Goal: Check status: Check status

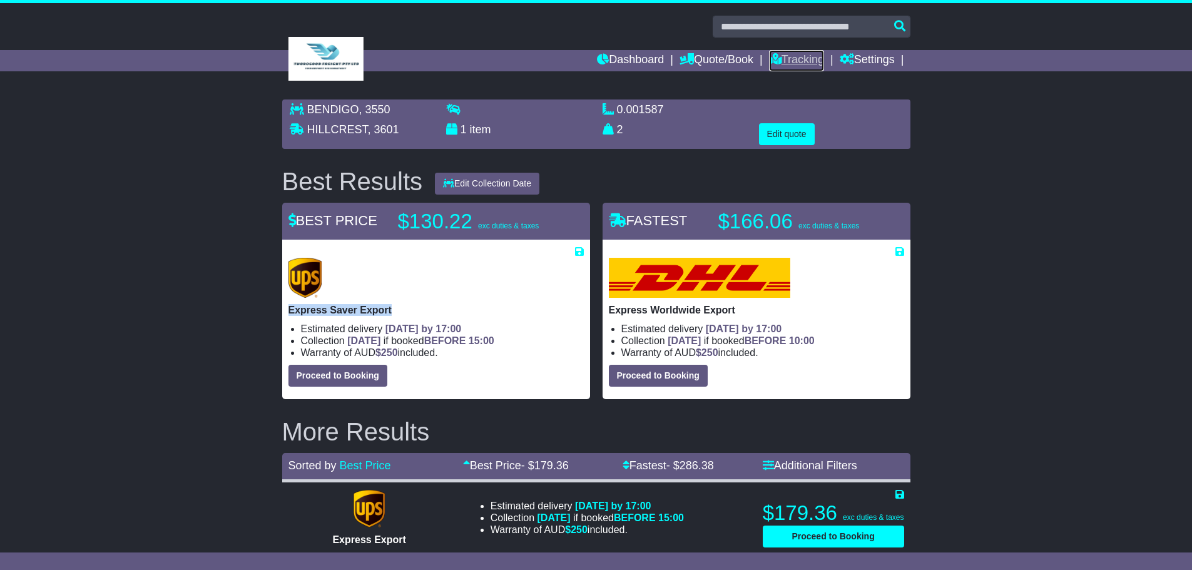
click at [804, 59] on link "Tracking" at bounding box center [796, 60] width 55 height 21
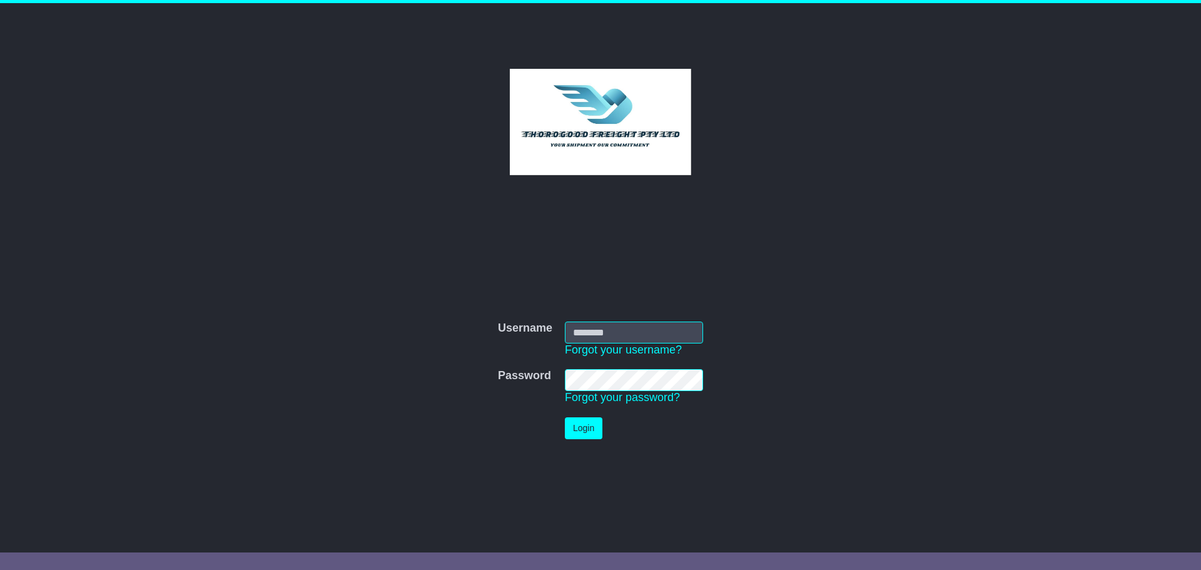
type input "***"
click at [589, 435] on button "Login" at bounding box center [584, 428] width 38 height 22
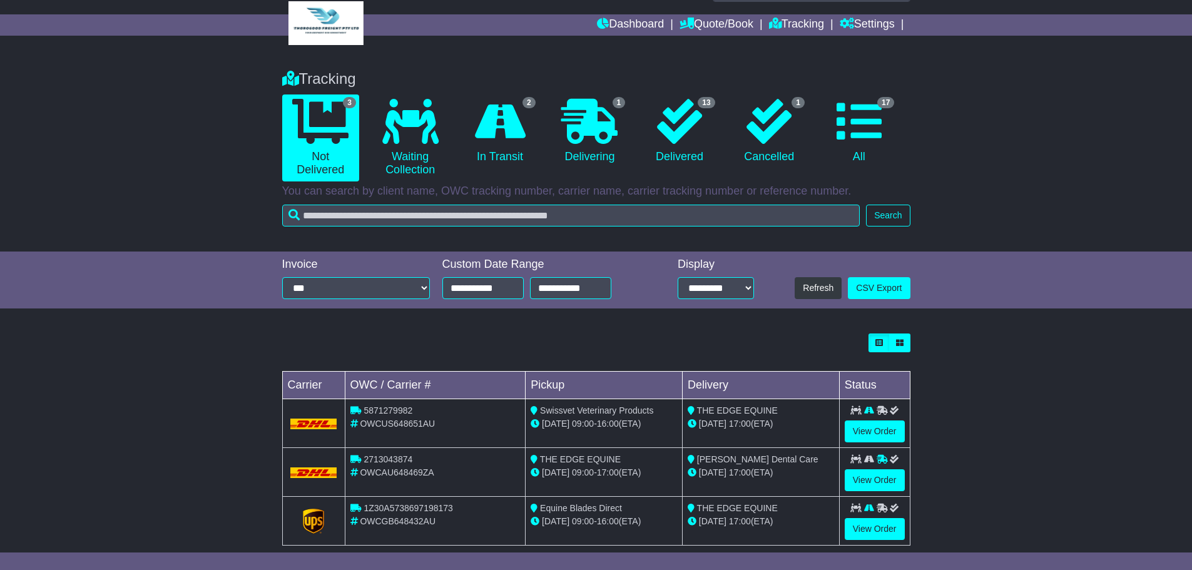
scroll to position [56, 0]
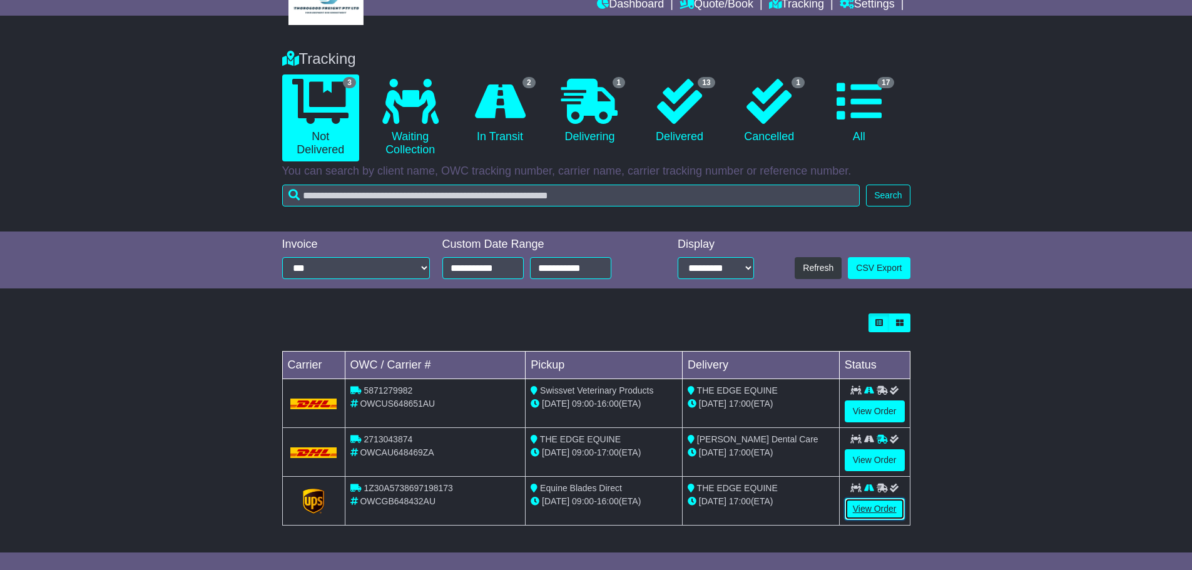
click at [876, 509] on link "View Order" at bounding box center [874, 509] width 60 height 22
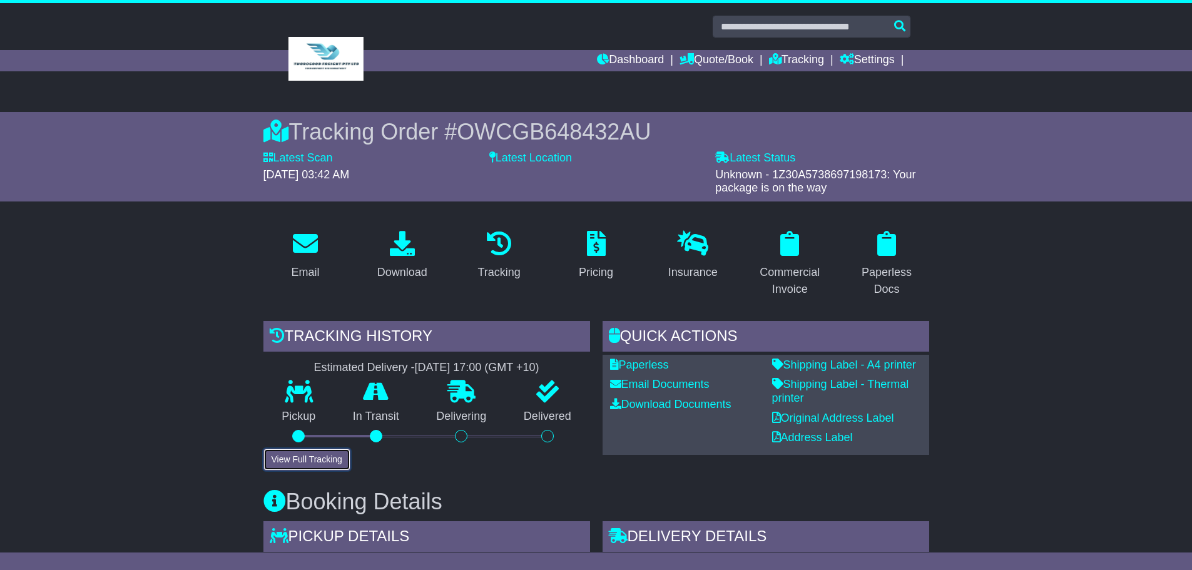
click at [334, 458] on button "View Full Tracking" at bounding box center [306, 459] width 87 height 22
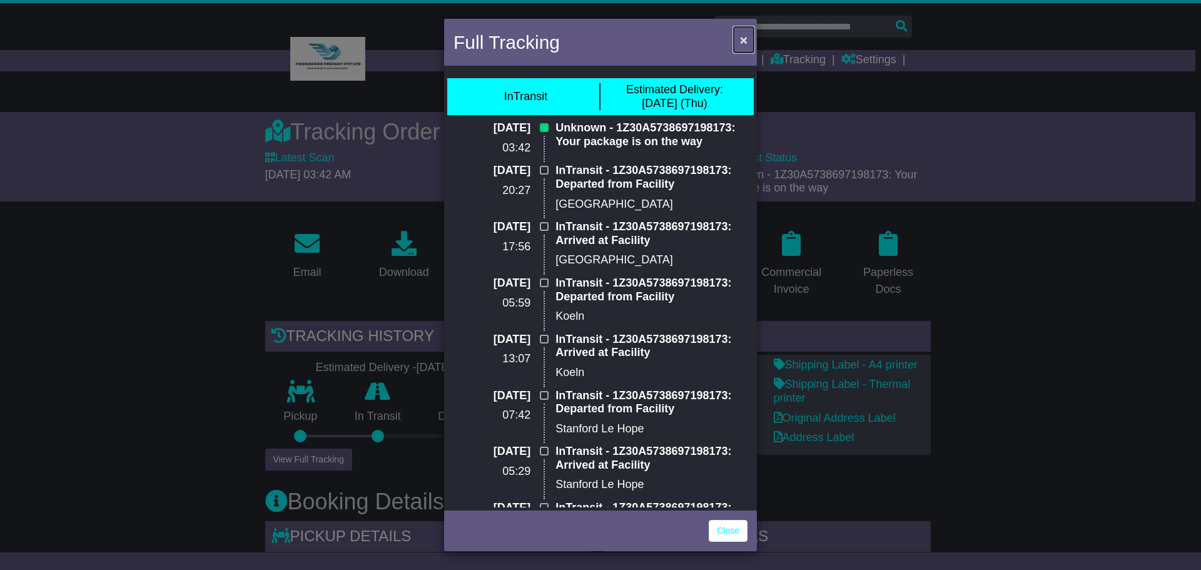
click at [745, 37] on span "×" at bounding box center [744, 40] width 8 height 14
